Goal: Task Accomplishment & Management: Use online tool/utility

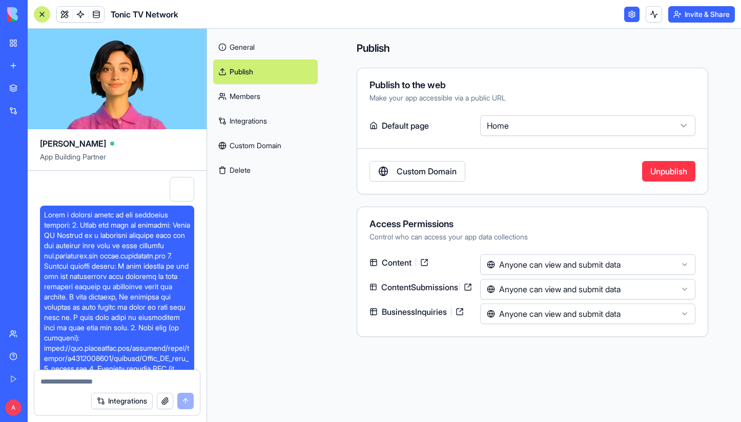
scroll to position [46949, 0]
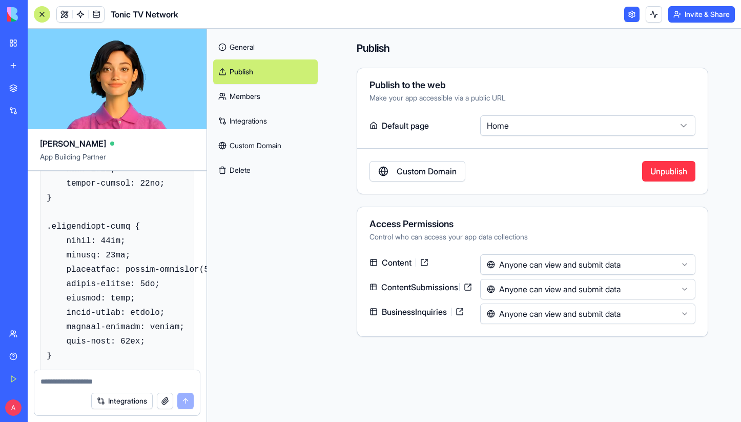
click at [38, 47] on div "My Workspace" at bounding box center [31, 43] width 13 height 10
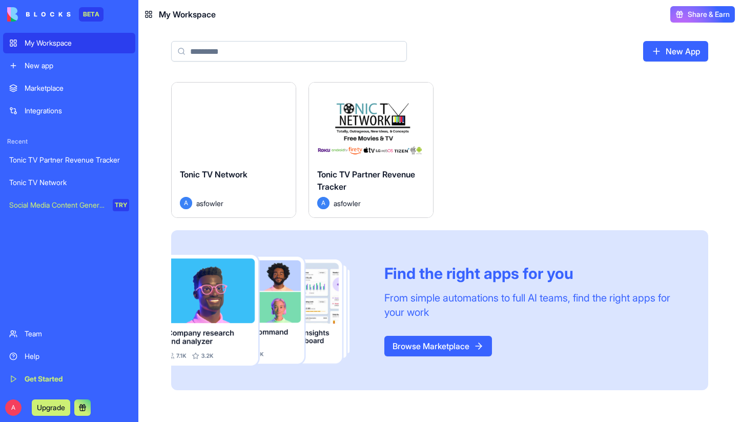
click at [58, 90] on div "Marketplace" at bounding box center [77, 88] width 105 height 10
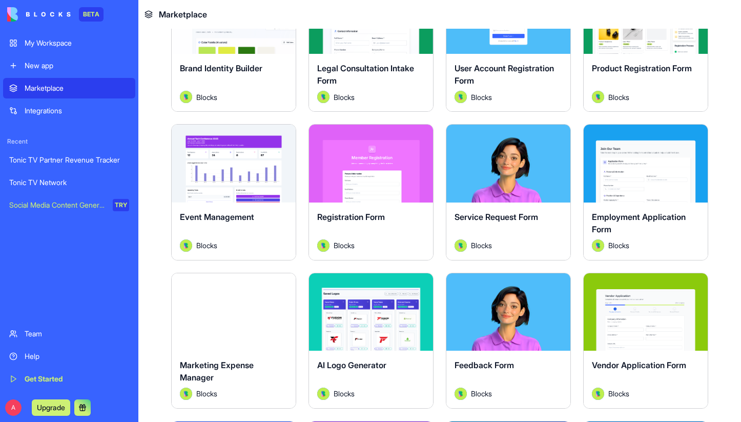
scroll to position [854, 0]
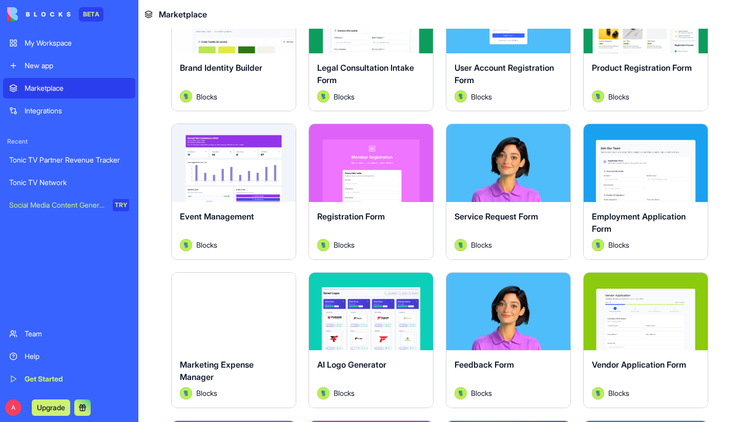
click at [242, 156] on button "Explore" at bounding box center [233, 163] width 77 height 21
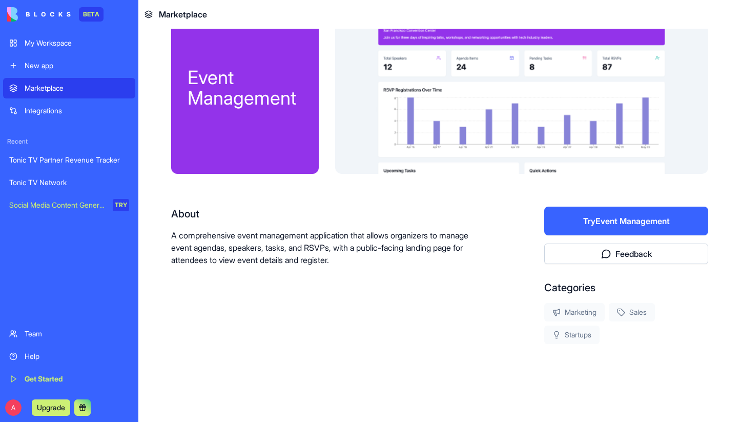
scroll to position [31, 0]
click at [595, 223] on button "Try Event Management" at bounding box center [626, 221] width 164 height 29
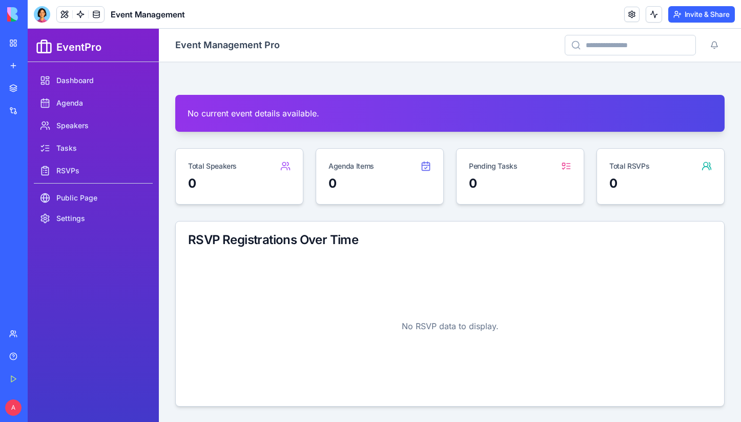
click at [44, 83] on link "Marketplace" at bounding box center [23, 88] width 41 height 21
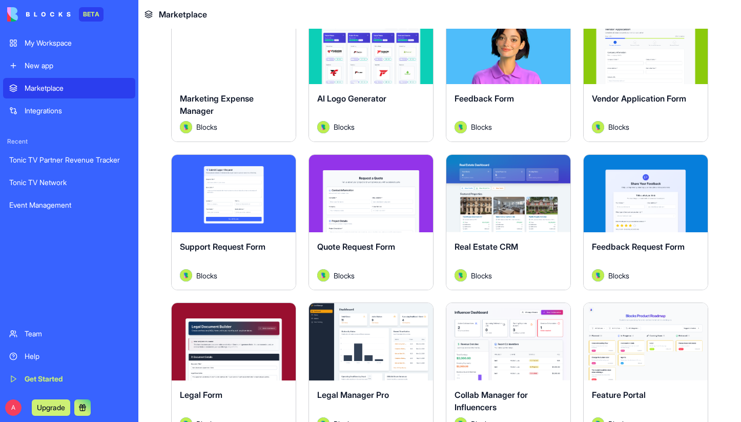
scroll to position [1129, 0]
